Goal: Find specific page/section

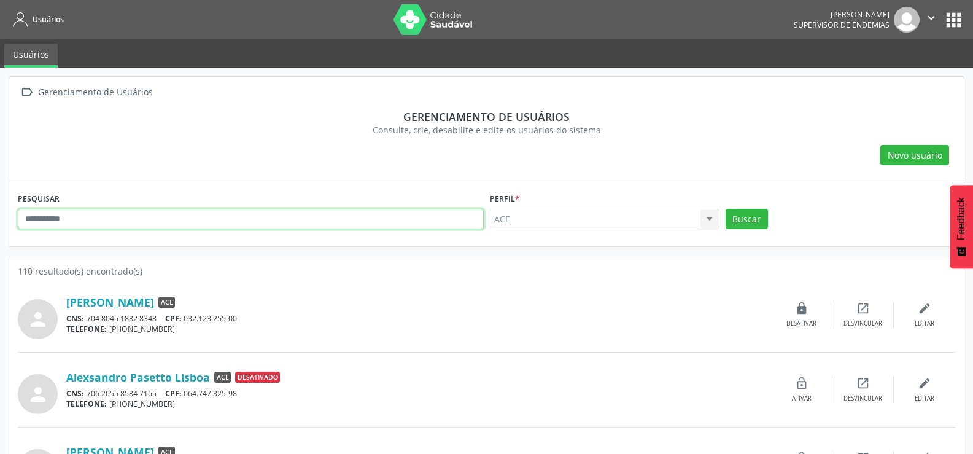
click at [144, 220] on input "text" at bounding box center [251, 219] width 466 height 21
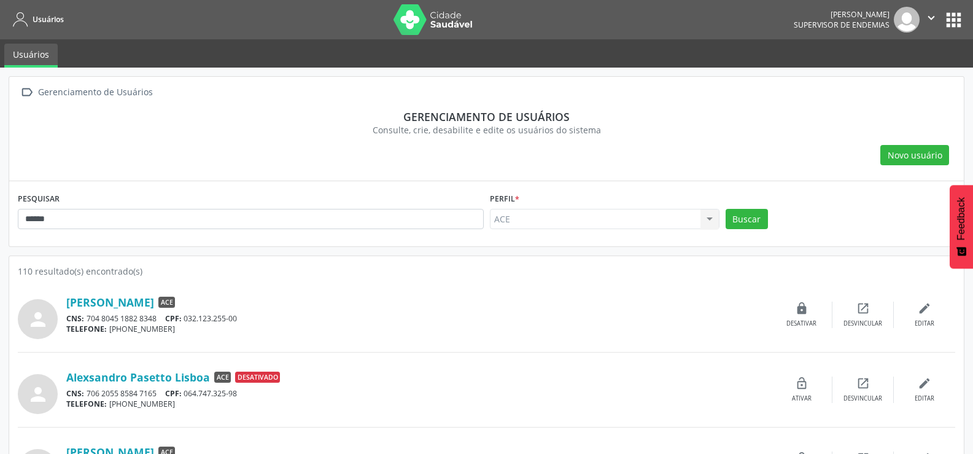
click at [767, 221] on div "Buscar" at bounding box center [840, 223] width 236 height 29
click at [758, 221] on button "Buscar" at bounding box center [746, 219] width 42 height 21
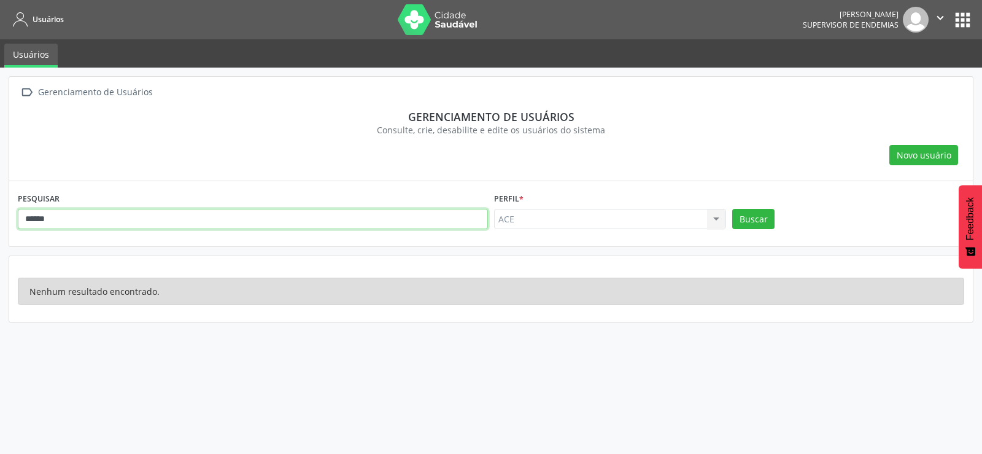
click at [137, 224] on input "******" at bounding box center [253, 219] width 470 height 21
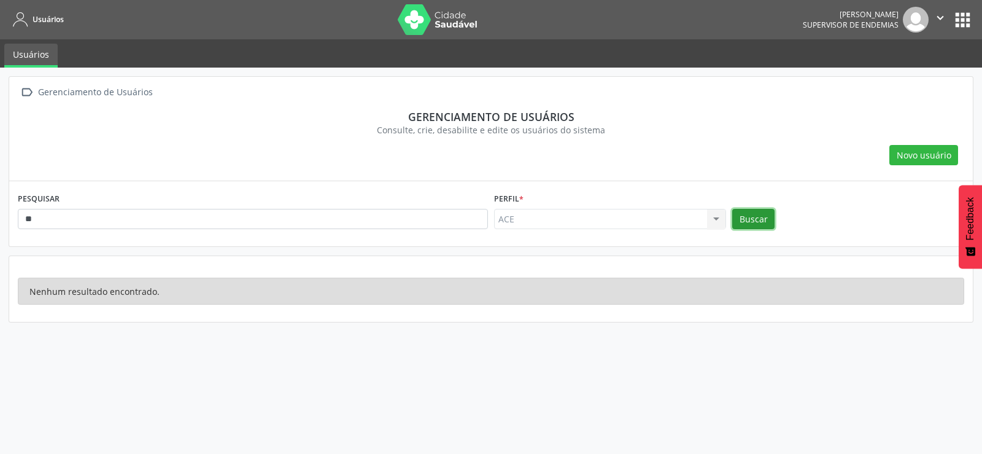
click at [743, 212] on button "Buscar" at bounding box center [753, 219] width 42 height 21
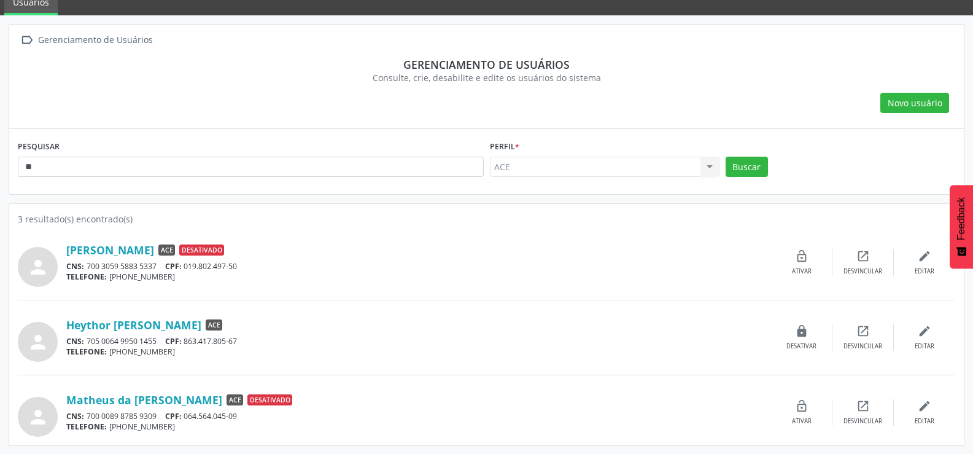
scroll to position [53, 0]
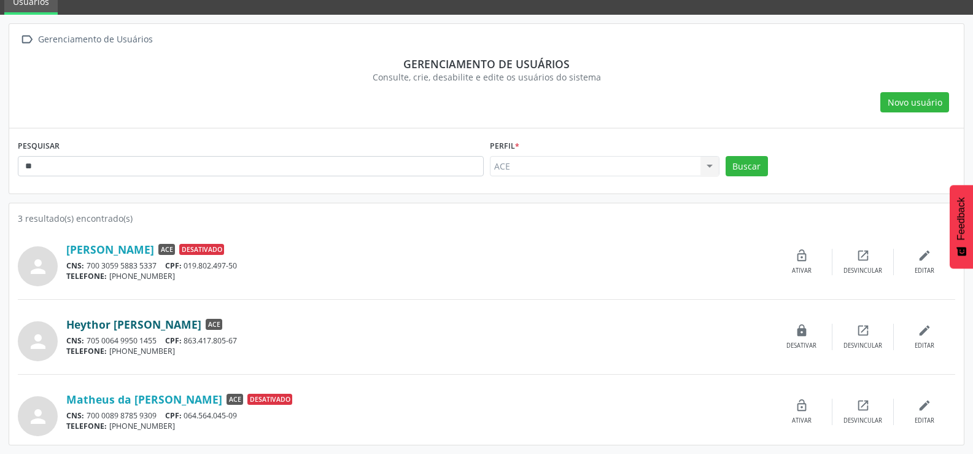
click at [201, 325] on link "Heythor [PERSON_NAME]" at bounding box center [133, 324] width 135 height 14
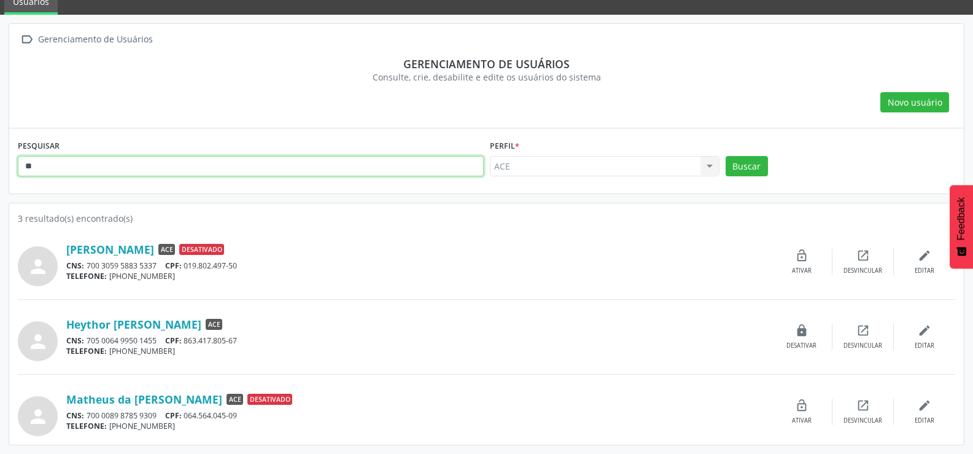
drag, startPoint x: 99, startPoint y: 163, endPoint x: 0, endPoint y: 164, distance: 99.4
click at [0, 164] on div " Gerenciamento de Usuários Gerenciamento de usuários Consulte, crie, desabilit…" at bounding box center [486, 234] width 973 height 439
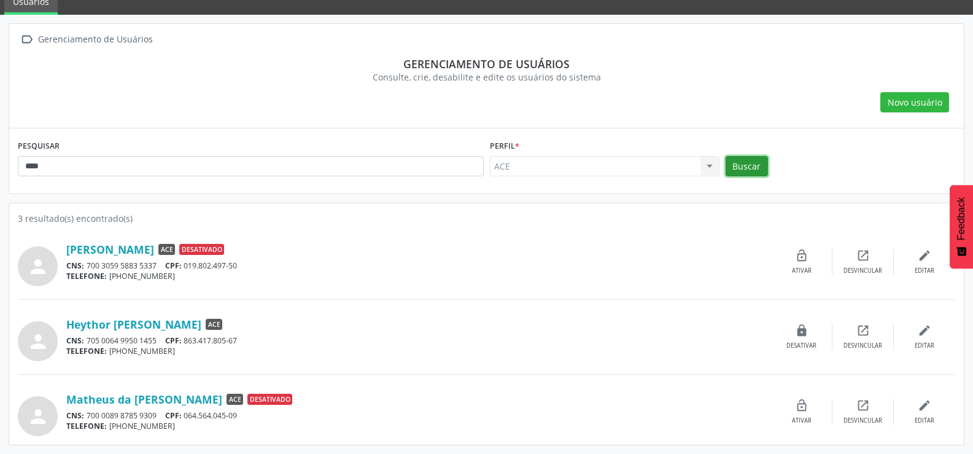
click at [741, 171] on button "Buscar" at bounding box center [746, 166] width 42 height 21
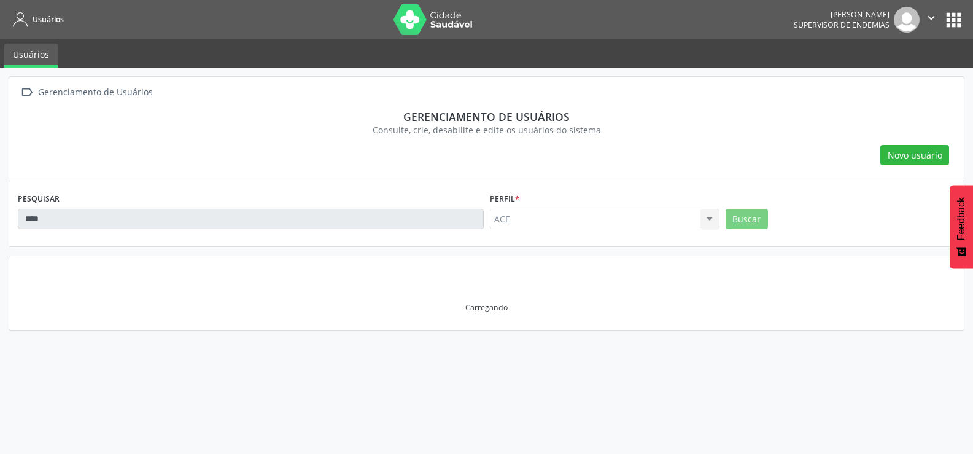
scroll to position [0, 0]
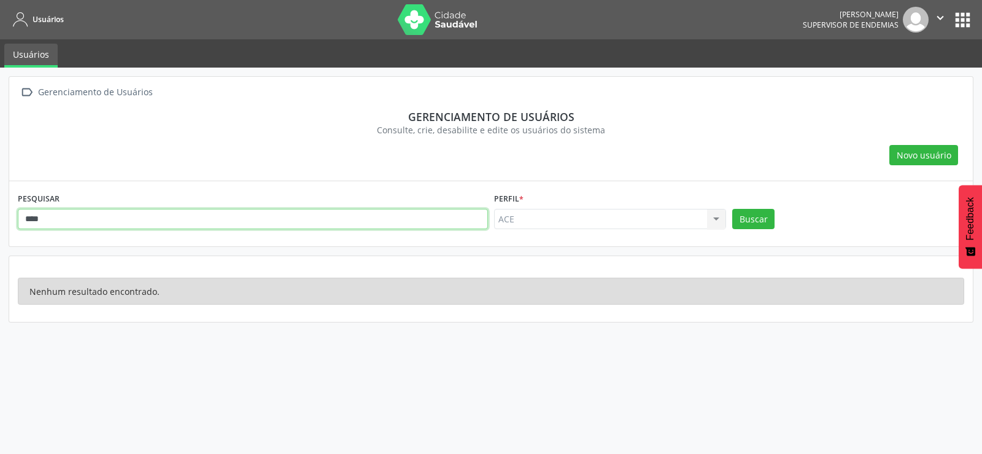
click at [156, 209] on input "****" at bounding box center [253, 219] width 470 height 21
type input "***"
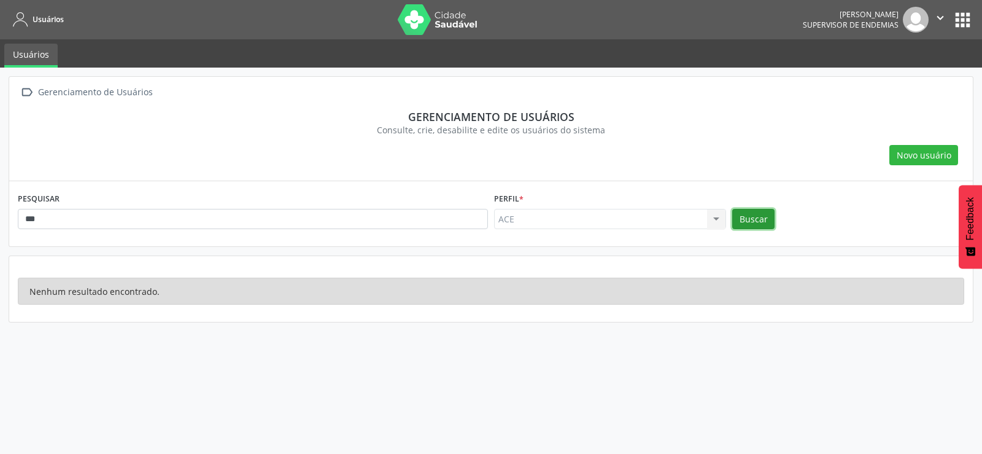
click at [748, 215] on button "Buscar" at bounding box center [753, 219] width 42 height 21
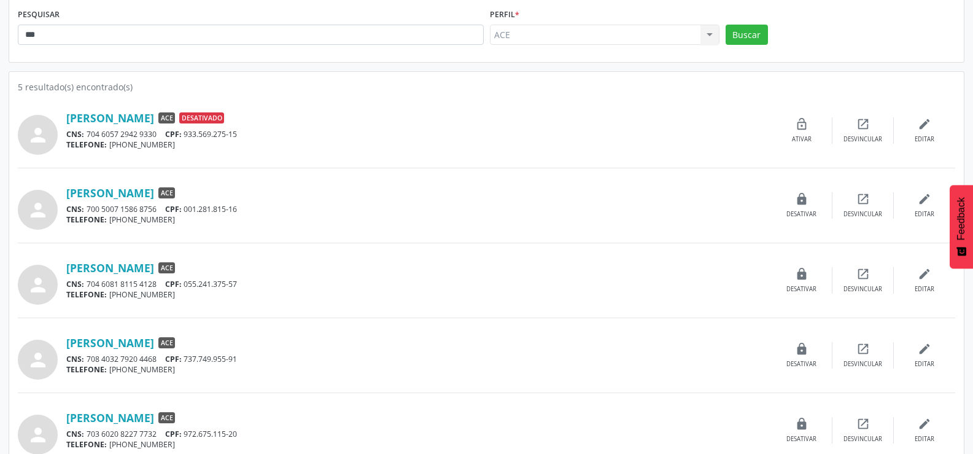
scroll to position [203, 0]
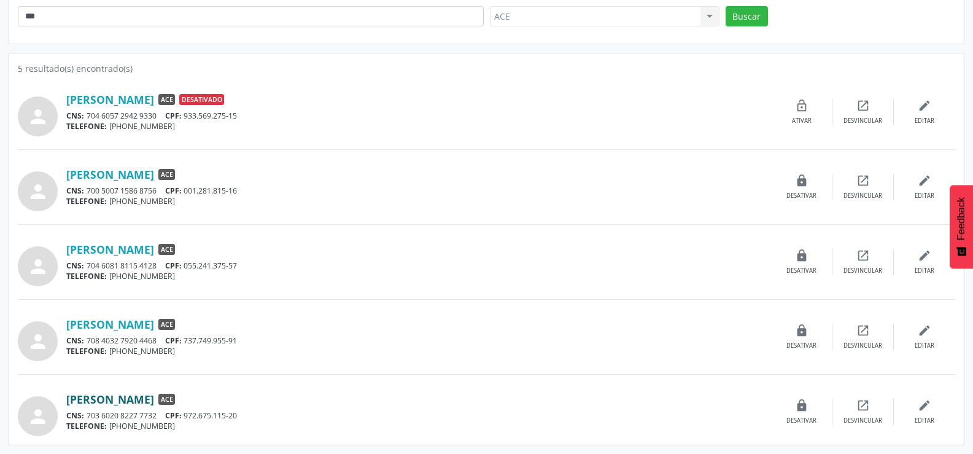
click at [138, 396] on link "[PERSON_NAME]" at bounding box center [110, 399] width 88 height 14
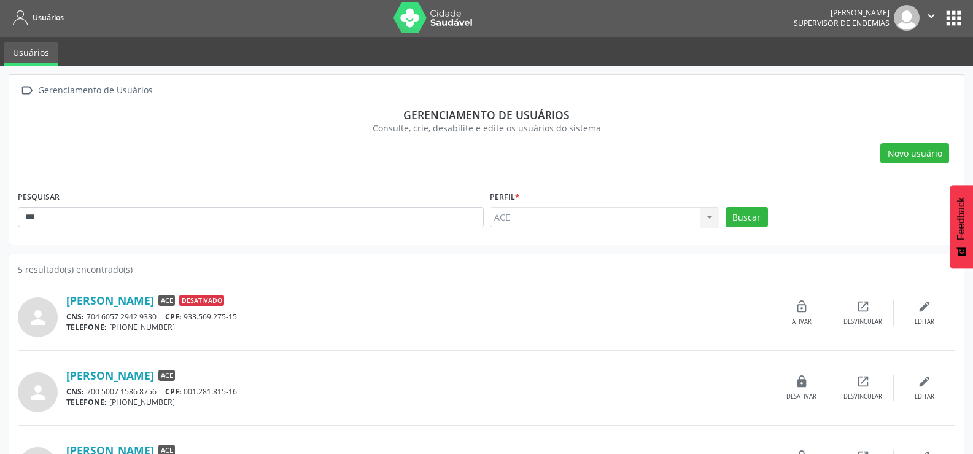
scroll to position [0, 0]
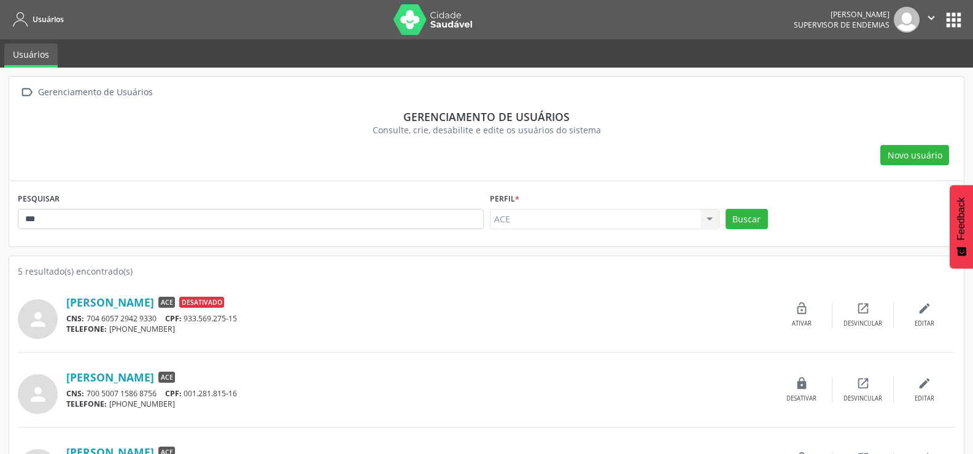
click at [942, 21] on button "" at bounding box center [930, 20] width 23 height 26
click at [879, 47] on link "Configurações" at bounding box center [899, 48] width 85 height 17
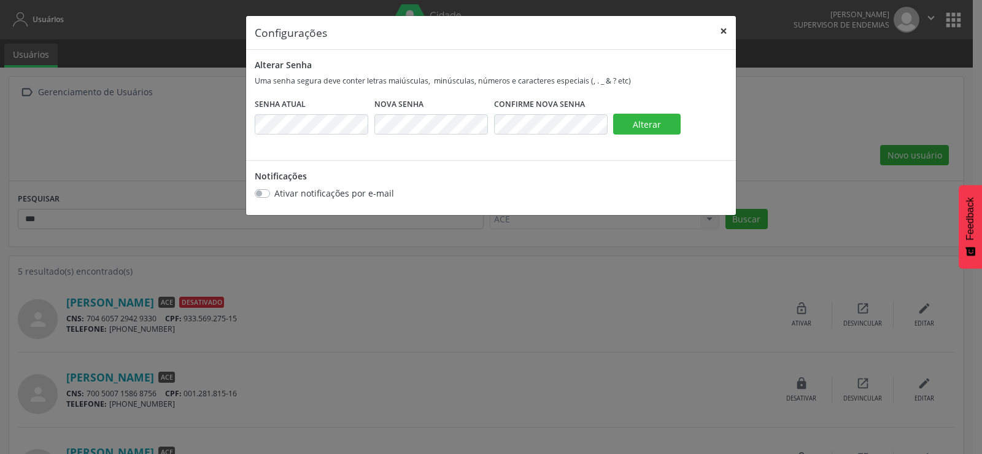
click at [718, 16] on button "×" at bounding box center [723, 31] width 25 height 30
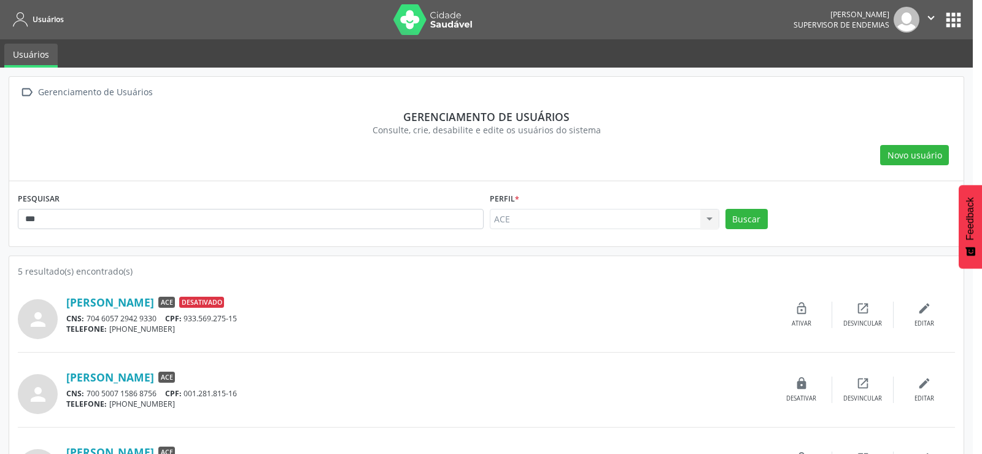
click at [721, 18] on nav "Usuários [PERSON_NAME] Supervisor de Endemias  Configurações Sair apps" at bounding box center [486, 19] width 973 height 39
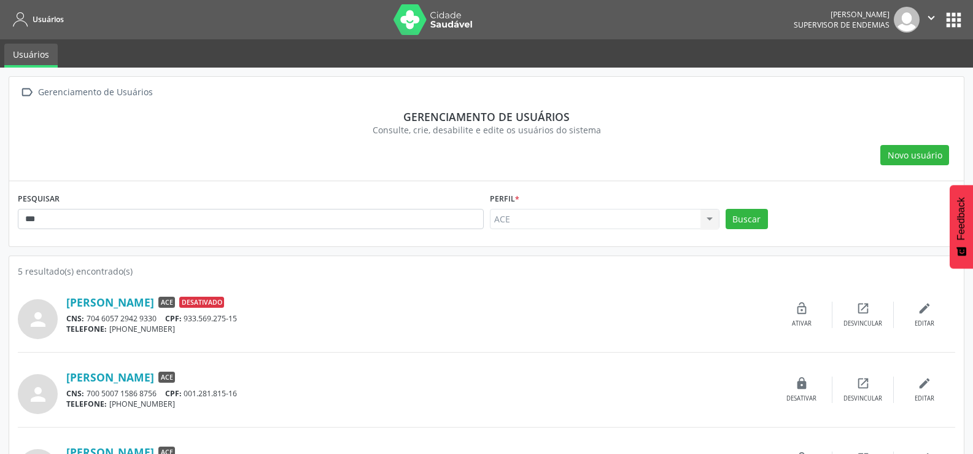
click at [947, 25] on button "apps" at bounding box center [953, 19] width 21 height 21
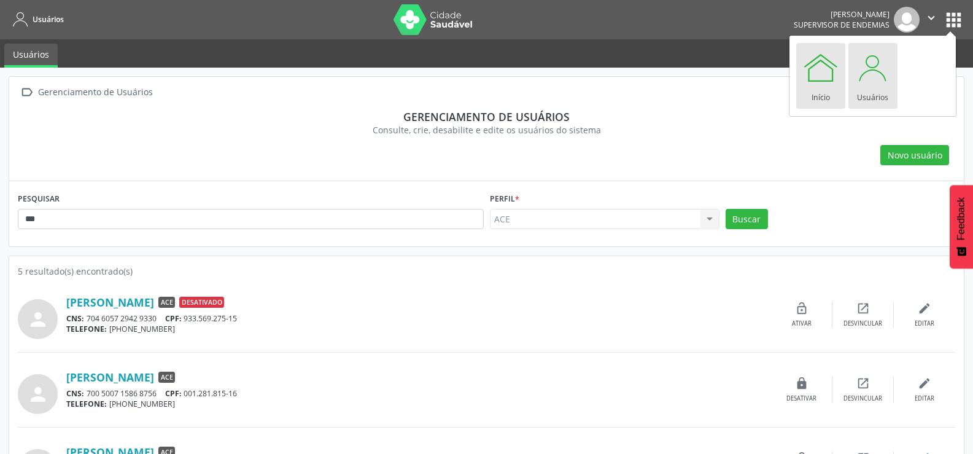
click at [837, 70] on div at bounding box center [820, 67] width 37 height 37
